Goal: Task Accomplishment & Management: Use online tool/utility

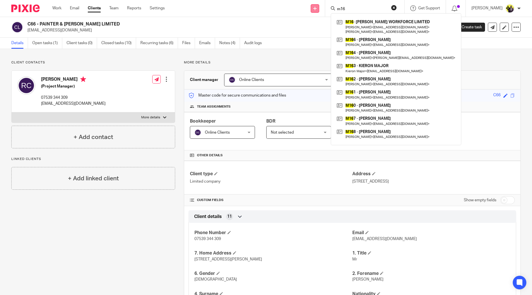
drag, startPoint x: 372, startPoint y: 9, endPoint x: 332, endPoint y: 8, distance: 40.2
click at [332, 8] on div "Send new email Create task Add client Request signature m16 M16 - MATADAR WORKF…" at bounding box center [352, 8] width 359 height 17
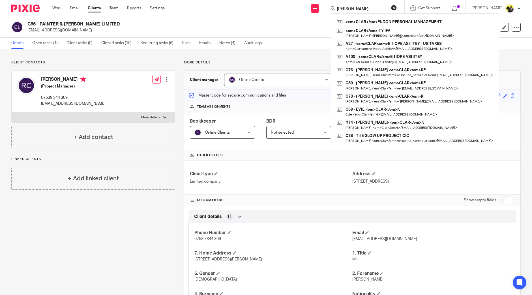
type input "clark"
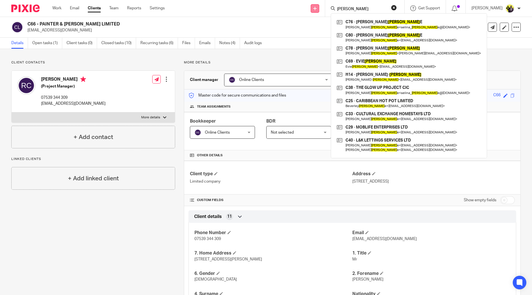
drag, startPoint x: 368, startPoint y: 6, endPoint x: 330, endPoint y: 5, distance: 38.5
click at [330, 5] on div "Send new email Create task Add client Request signature clark C76 - SELINA CLAR…" at bounding box center [352, 8] width 359 height 17
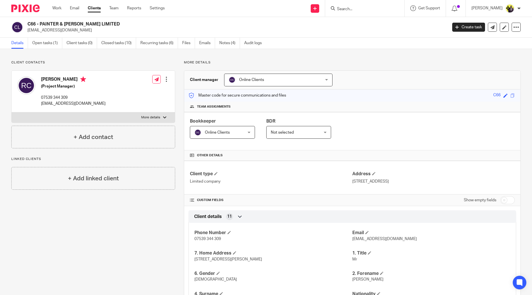
click at [364, 5] on form at bounding box center [366, 8] width 60 height 7
click at [364, 10] on input "Search" at bounding box center [361, 9] width 51 height 5
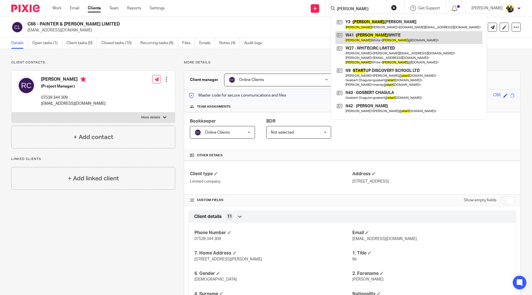
type input "stuart"
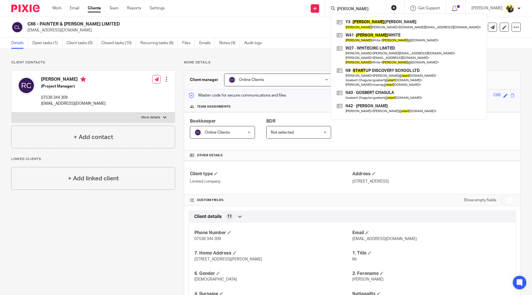
drag, startPoint x: 374, startPoint y: 8, endPoint x: 321, endPoint y: 10, distance: 53.5
click at [321, 10] on div "Send new email Create task Add client Request signature stuart Y3 - STUART YOUN…" at bounding box center [352, 8] width 359 height 17
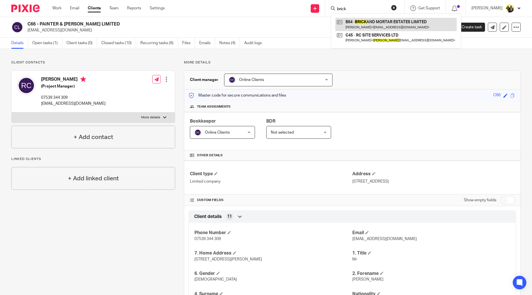
type input "brick"
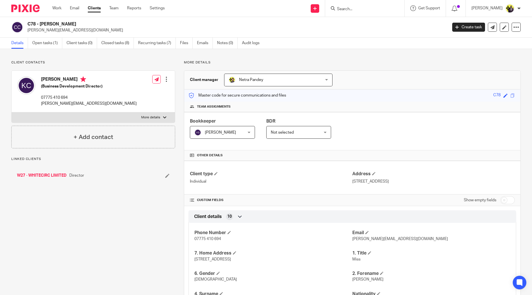
click at [27, 25] on h2 "C78 - KELLY CLARK" at bounding box center [193, 24] width 333 height 6
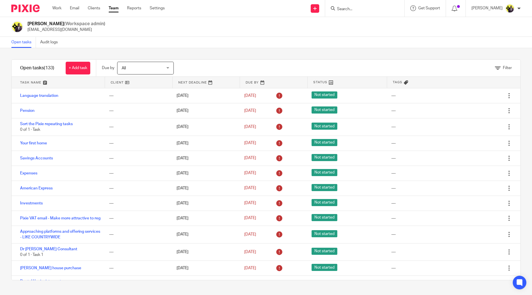
scroll to position [3309, 0]
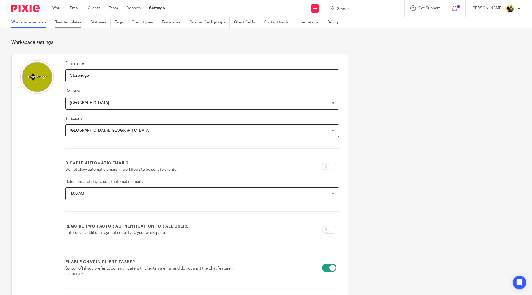
click at [67, 19] on link "Task templates" at bounding box center [70, 22] width 31 height 11
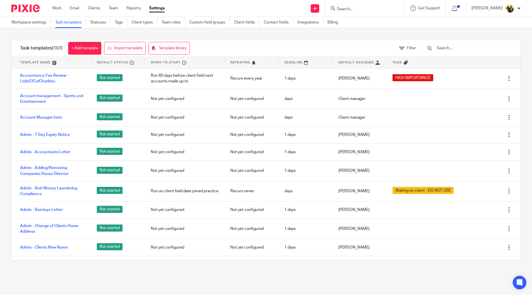
click at [458, 49] on input "text" at bounding box center [469, 48] width 66 height 6
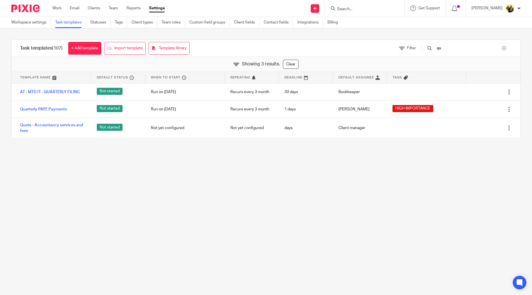
type input "q"
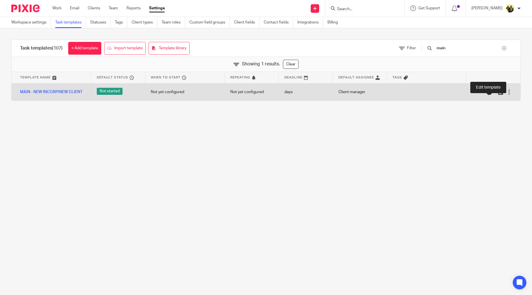
type input "main"
click at [489, 93] on icon at bounding box center [492, 92] width 6 height 6
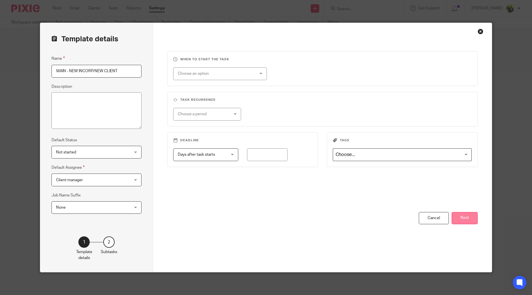
click at [464, 216] on button "Next" at bounding box center [465, 218] width 26 height 12
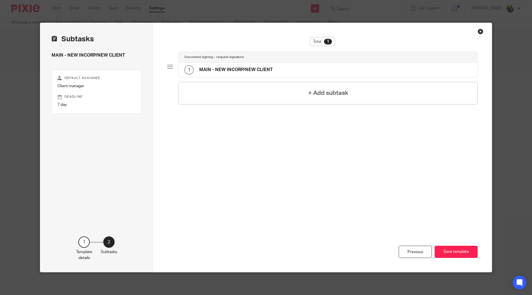
click at [265, 61] on div "Document signing - request signature" at bounding box center [328, 57] width 298 height 10
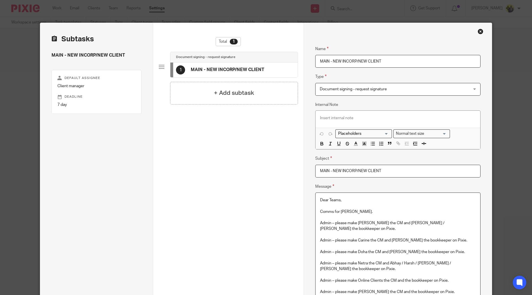
click at [374, 243] on p at bounding box center [398, 246] width 156 height 6
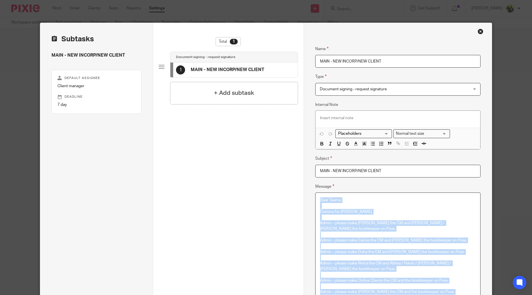
copy div "Dear Teams, Comms for Dennis. Admin – please make Bobo the CM and Abhay / Harsh…"
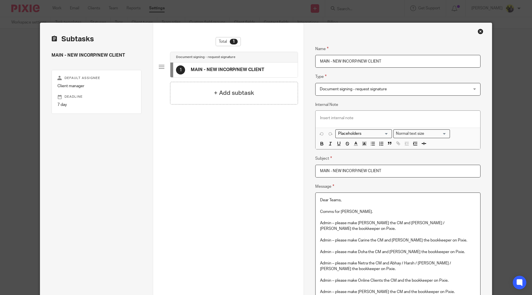
click at [478, 33] on div "Close this dialog window" at bounding box center [481, 32] width 6 height 6
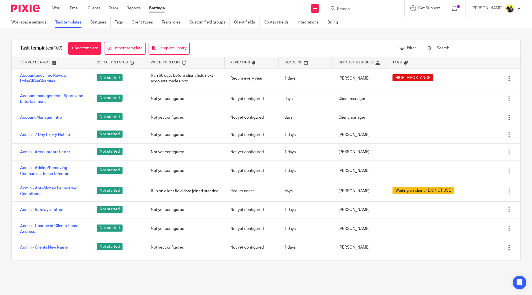
click at [461, 48] on input "text" at bounding box center [469, 48] width 66 height 6
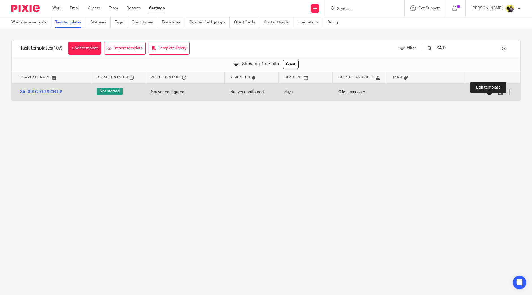
type input "SA D"
click at [489, 91] on icon at bounding box center [492, 92] width 6 height 6
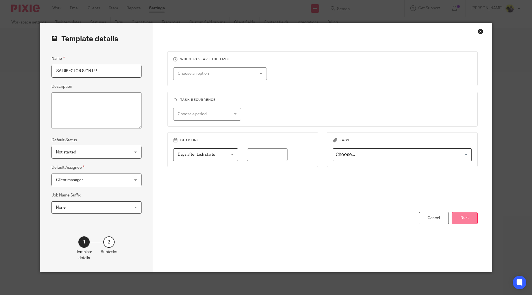
click at [456, 217] on button "Next" at bounding box center [465, 218] width 26 height 12
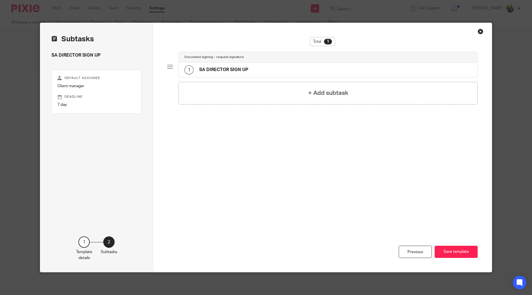
click at [226, 68] on h4 "SA DIRECTOR SIGN UP" at bounding box center [223, 70] width 49 height 6
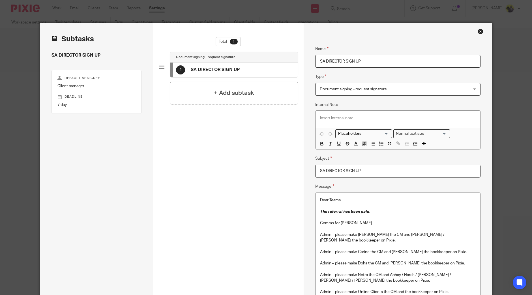
click at [362, 243] on p at bounding box center [398, 246] width 156 height 6
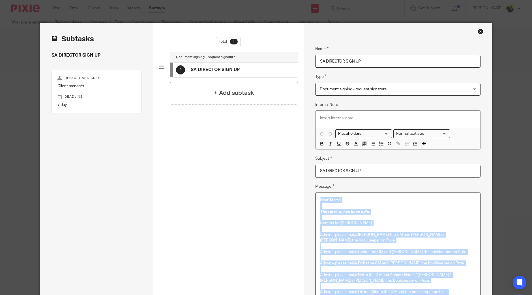
copy div "Lore Ipsum, Dol sitametc adi elit sedd . Eiusm tem Incidi. Utlab – etdolo magn …"
